Goal: Check status: Check status

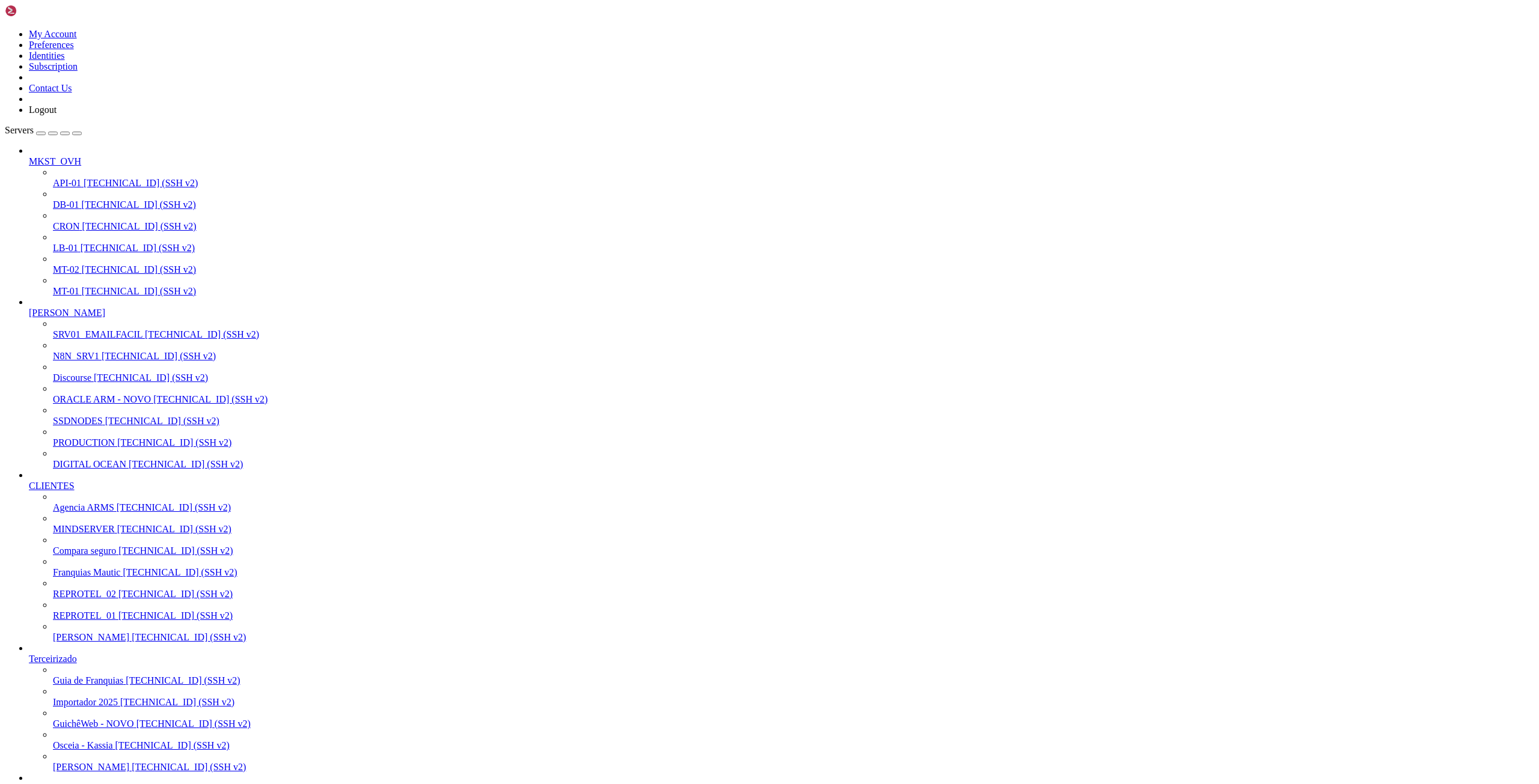
scroll to position [11, 2]
drag, startPoint x: 69, startPoint y: 1590, endPoint x: 242, endPoint y: 1587, distance: 173.0
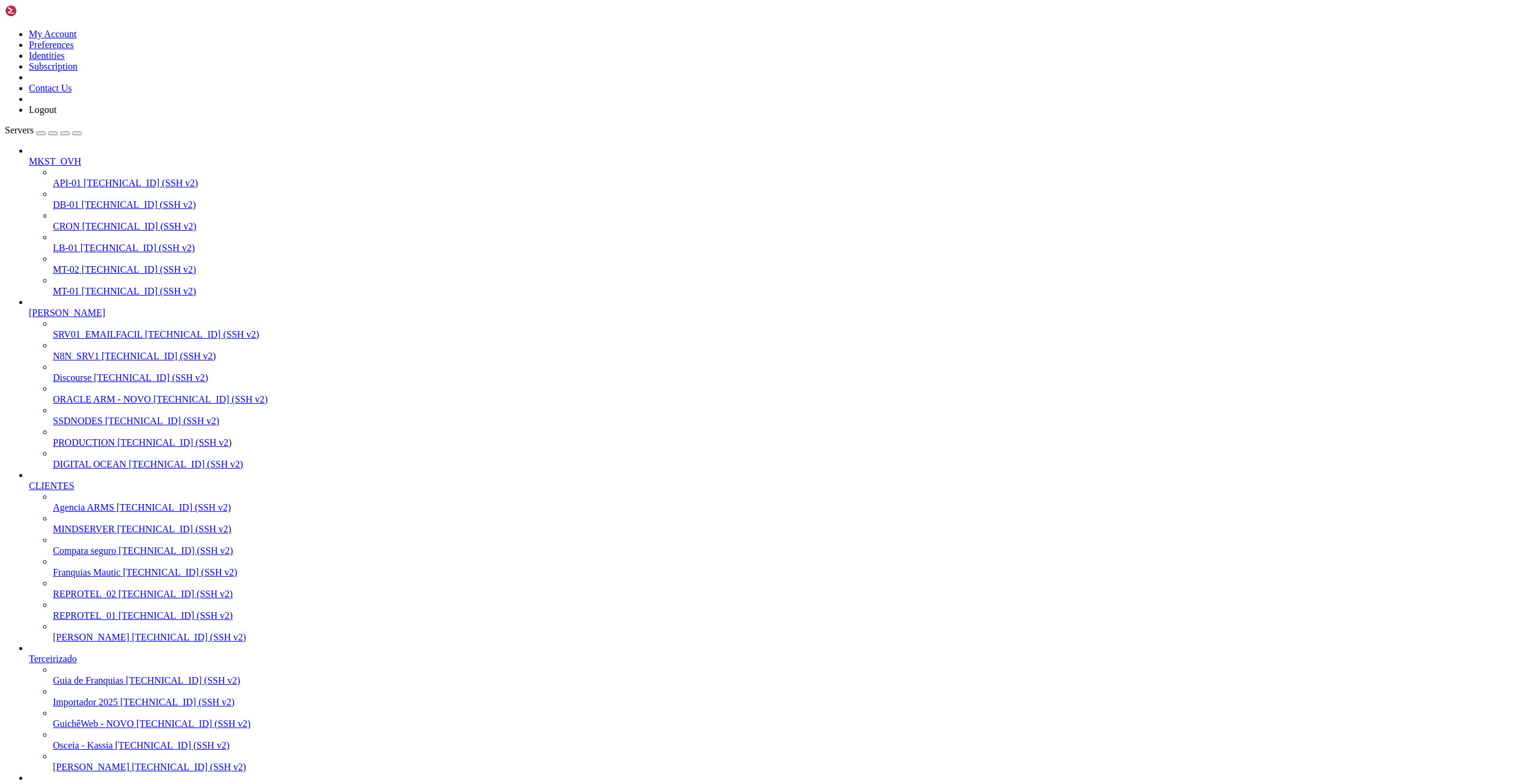
click at [79, 632] on span "[PERSON_NAME]" at bounding box center [91, 638] width 76 height 10
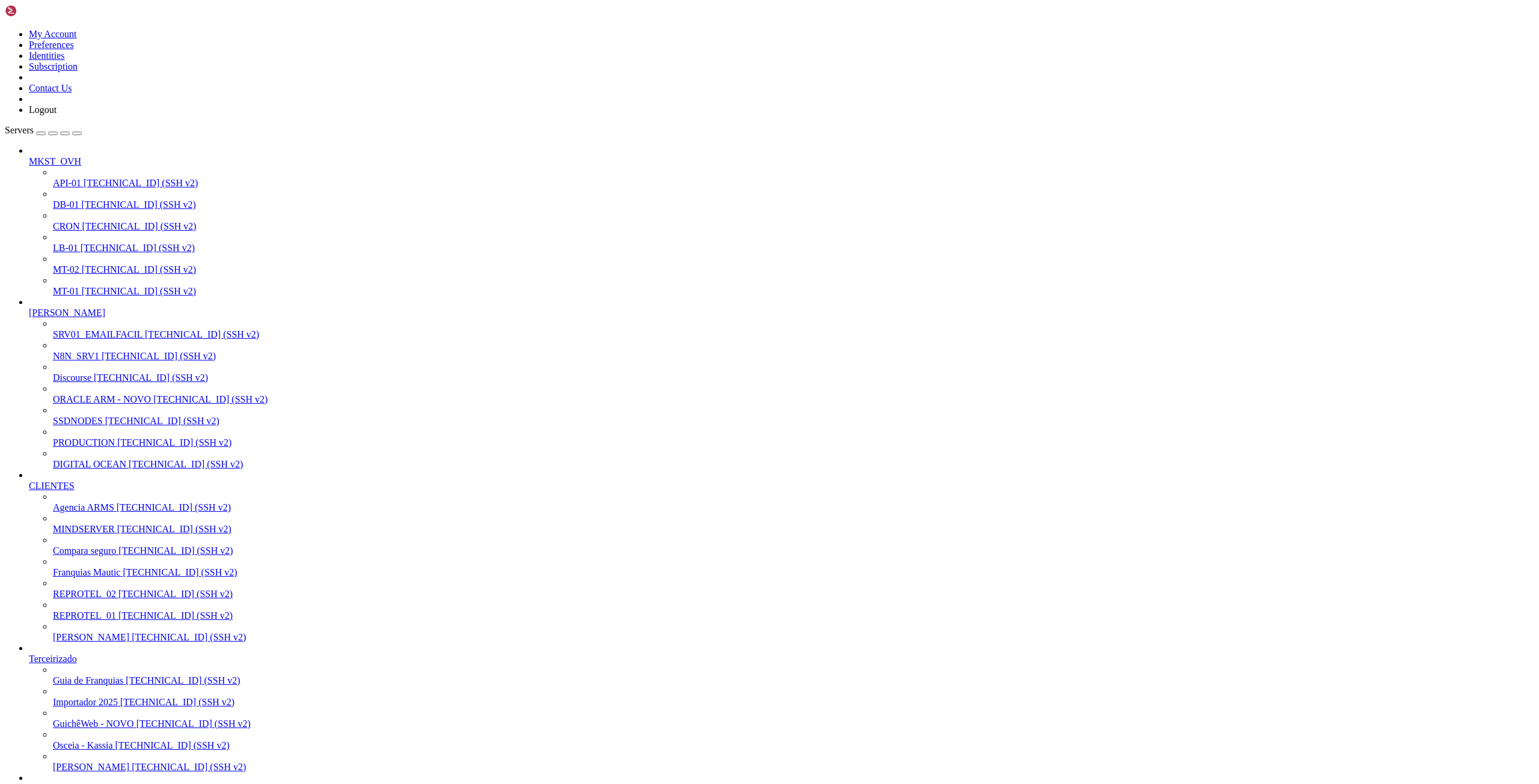
click at [79, 632] on span "[PERSON_NAME]" at bounding box center [91, 638] width 76 height 10
drag, startPoint x: 983, startPoint y: 1581, endPoint x: 1118, endPoint y: 1573, distance: 135.2
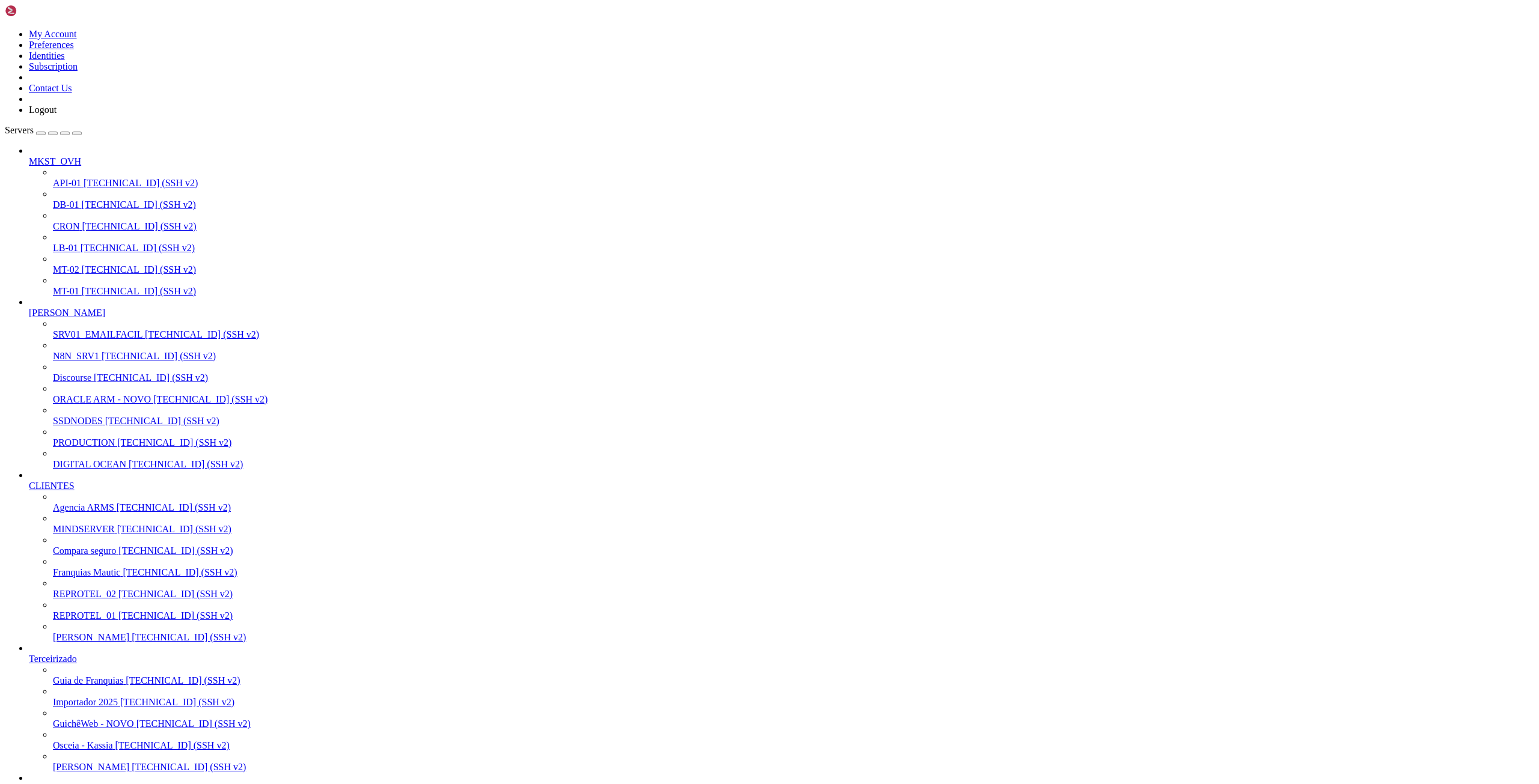
scroll to position [10767, 0]
